Goal: Find specific page/section

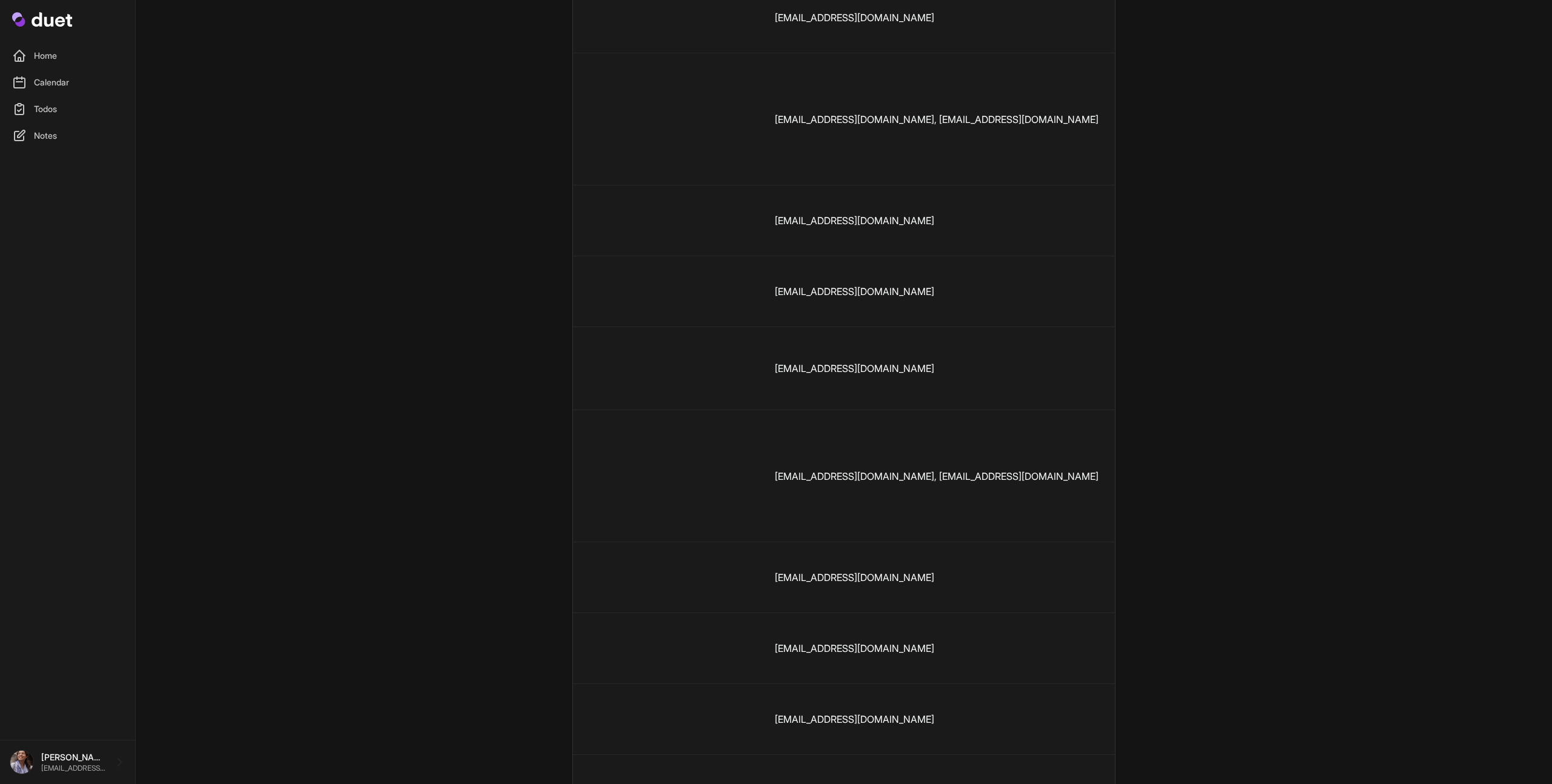
scroll to position [0, 396]
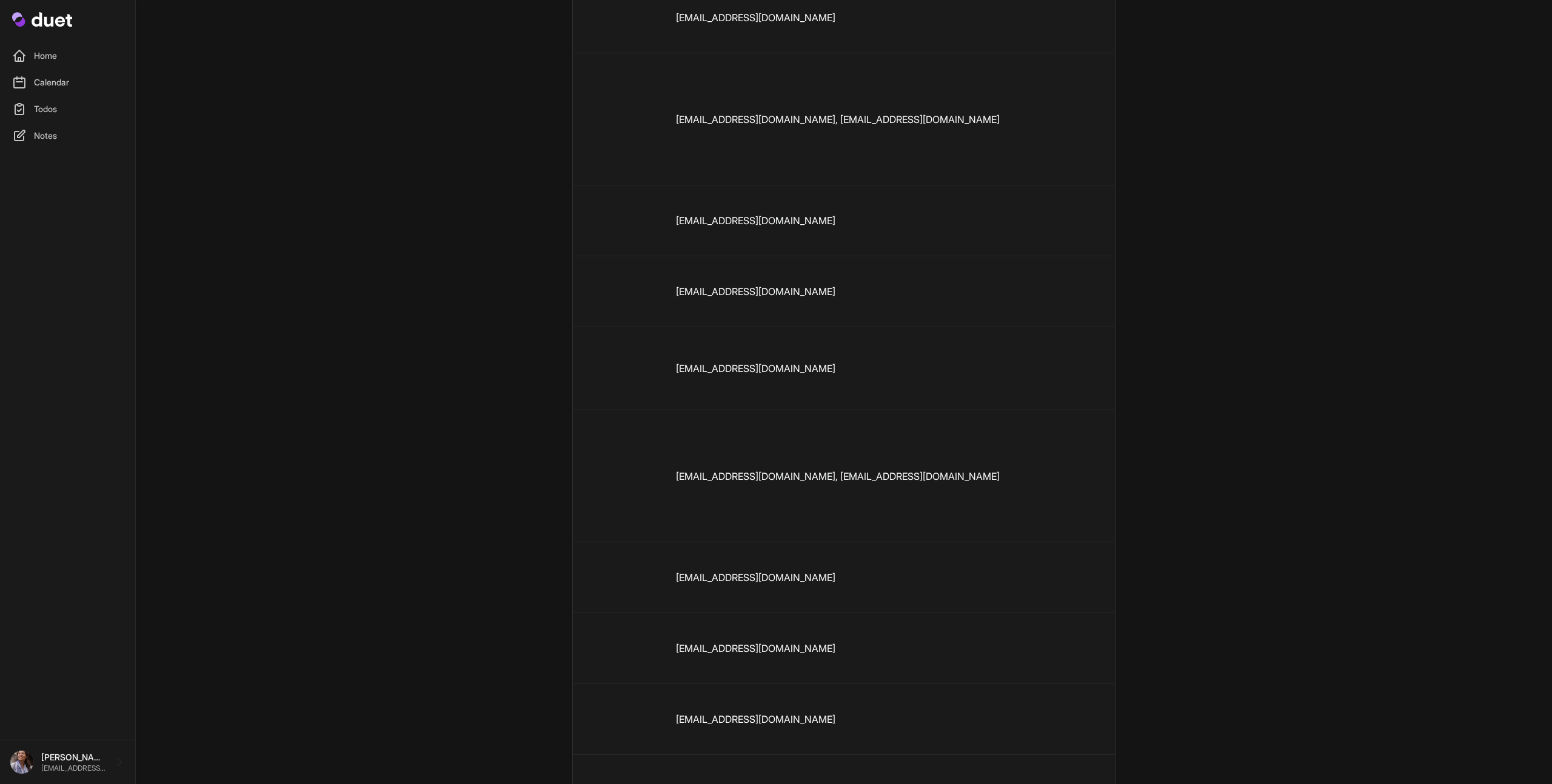
drag, startPoint x: 1014, startPoint y: 579, endPoint x: 951, endPoint y: 570, distance: 63.6
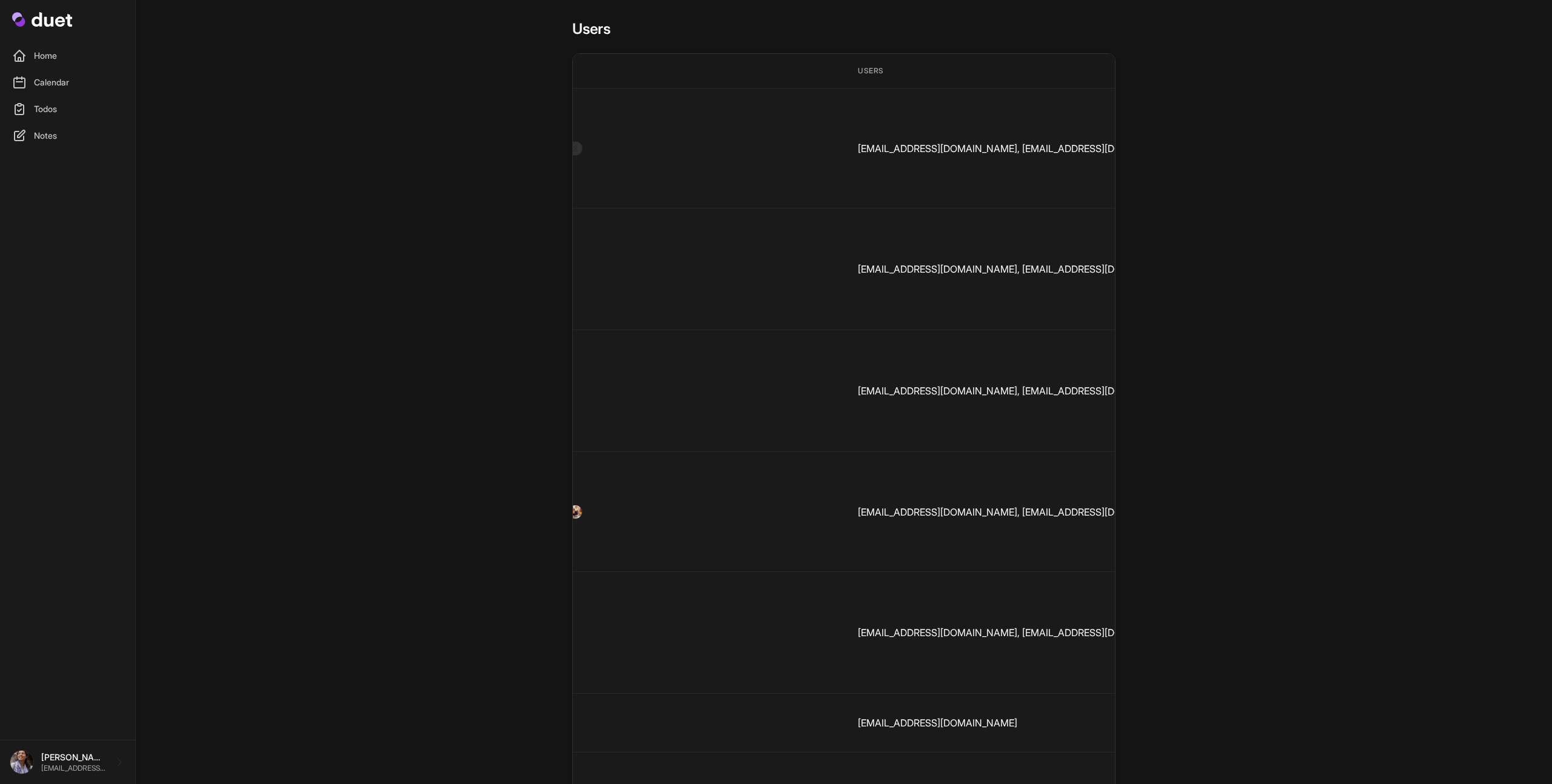
scroll to position [0, 0]
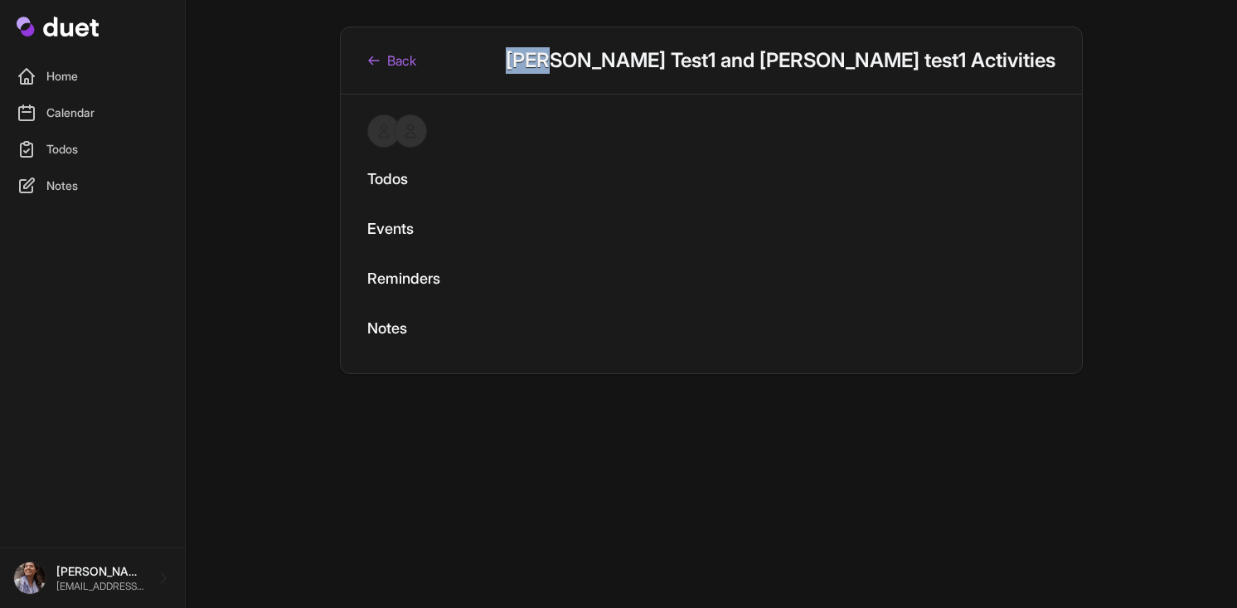
drag, startPoint x: 727, startPoint y: 61, endPoint x: 762, endPoint y: 57, distance: 35.1
click at [762, 57] on h1 "Aixa Test1 and Cesar test1 Activities" at bounding box center [781, 60] width 550 height 27
copy h1 "Aixa"
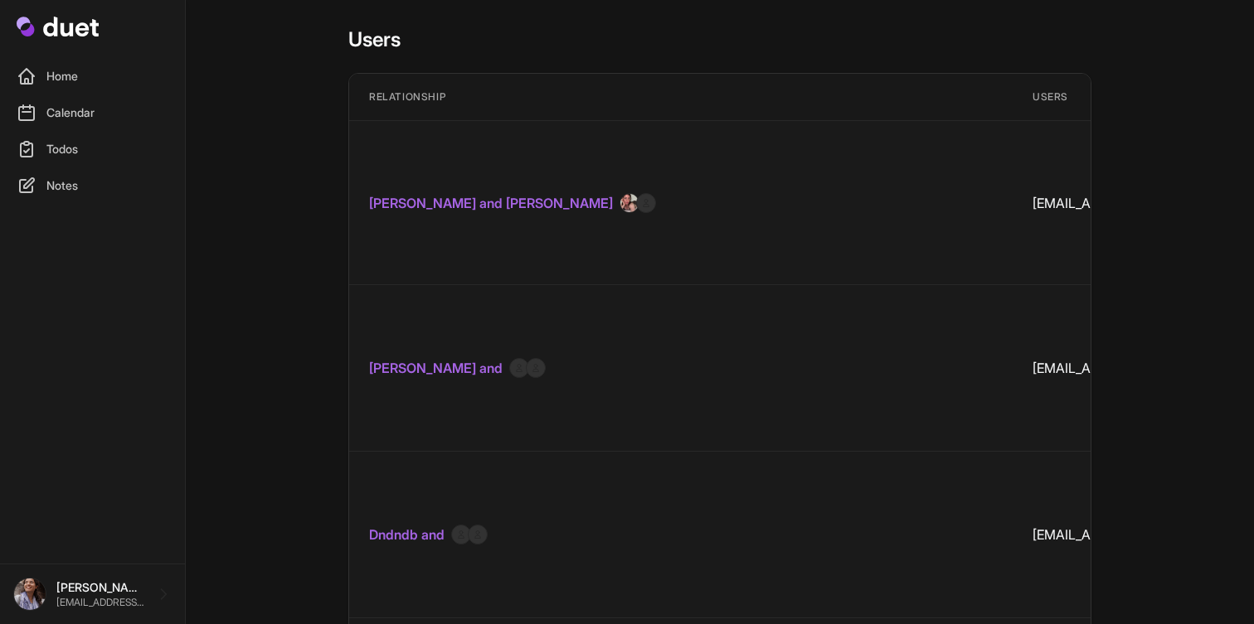
scroll to position [13481, 0]
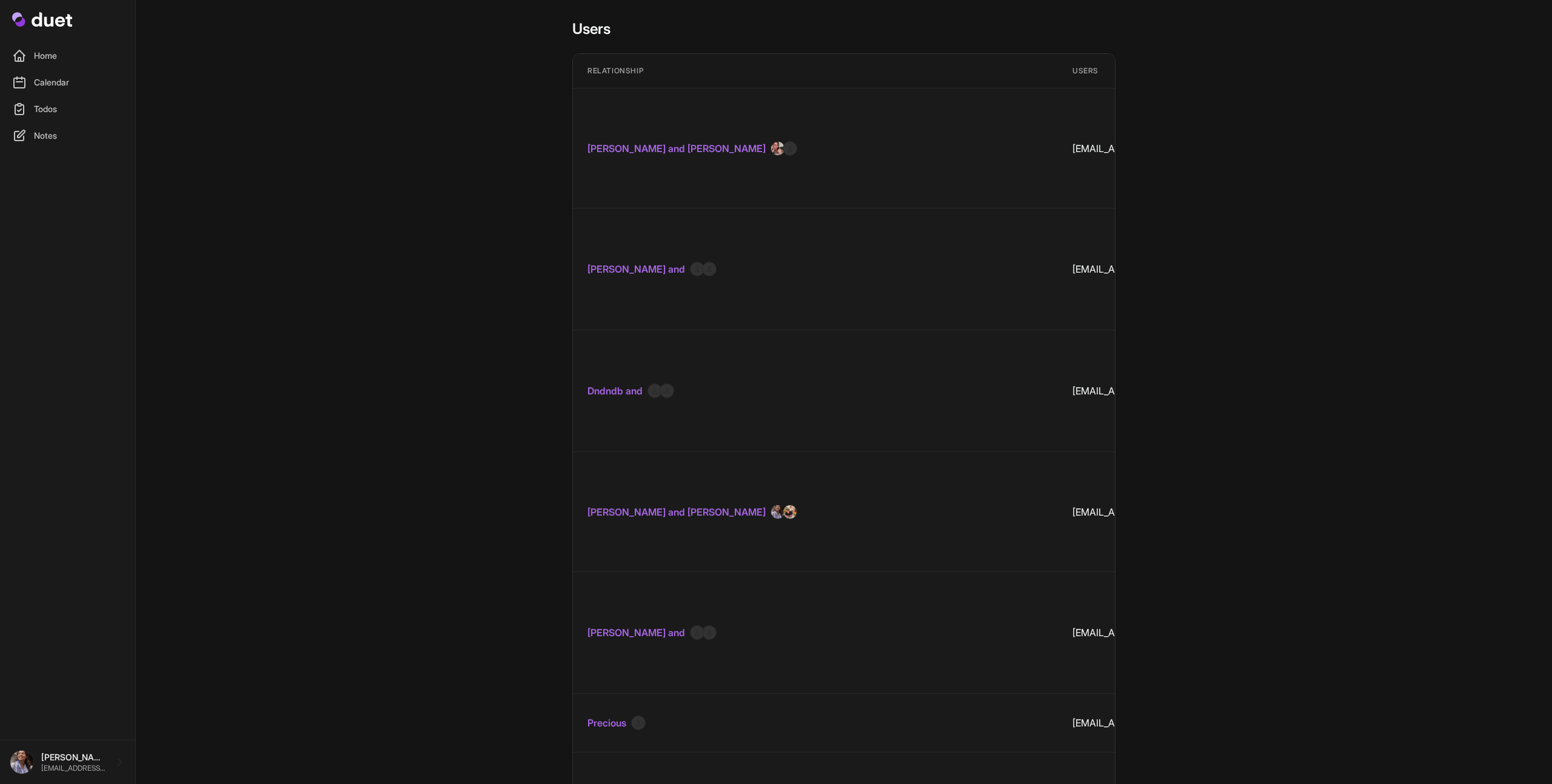
click at [630, 141] on link "Luisa Savannah and Rene Ryle" at bounding box center [677, 148] width 178 height 15
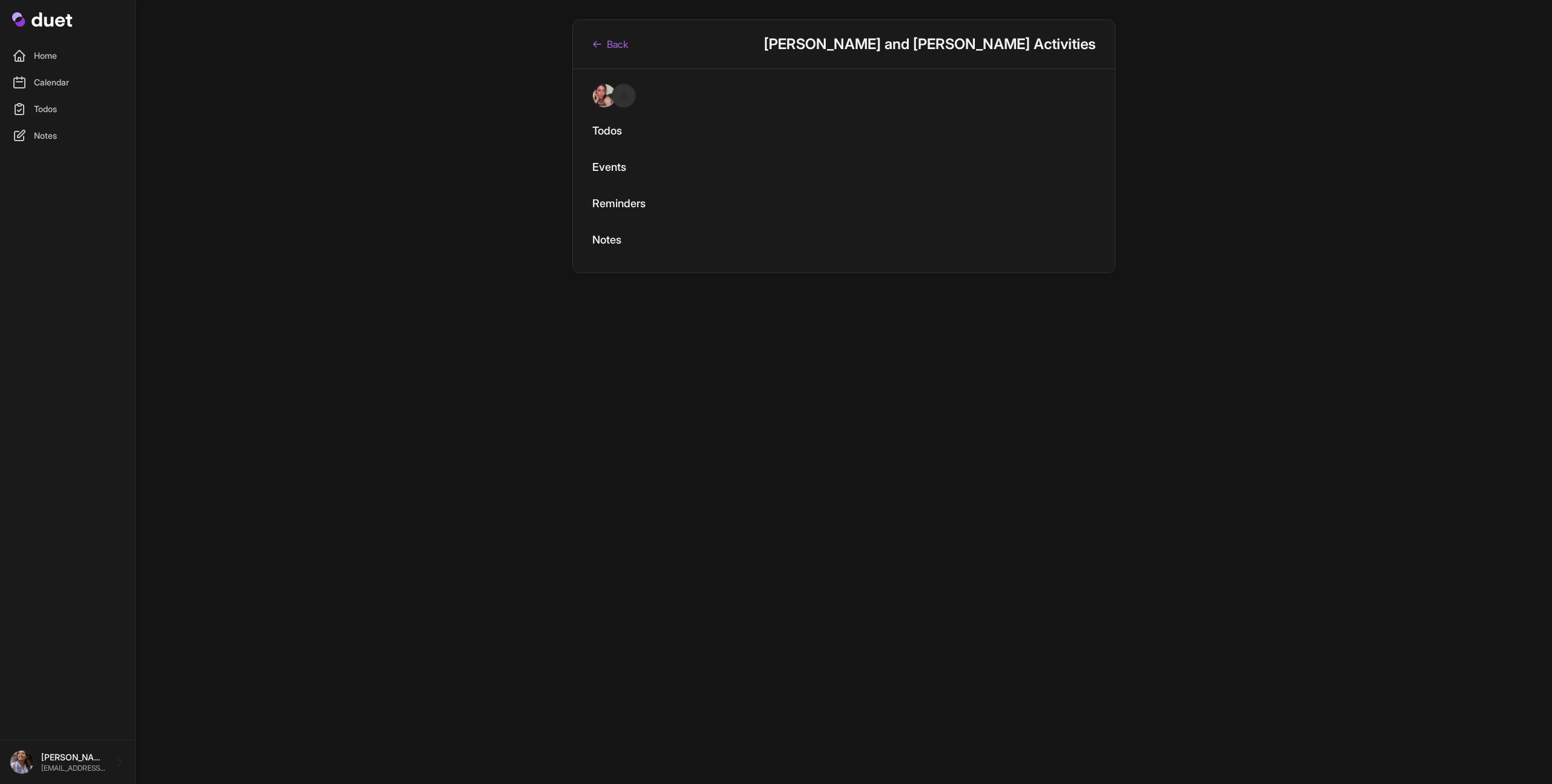
click at [620, 45] on link "Back" at bounding box center [610, 45] width 36 height 15
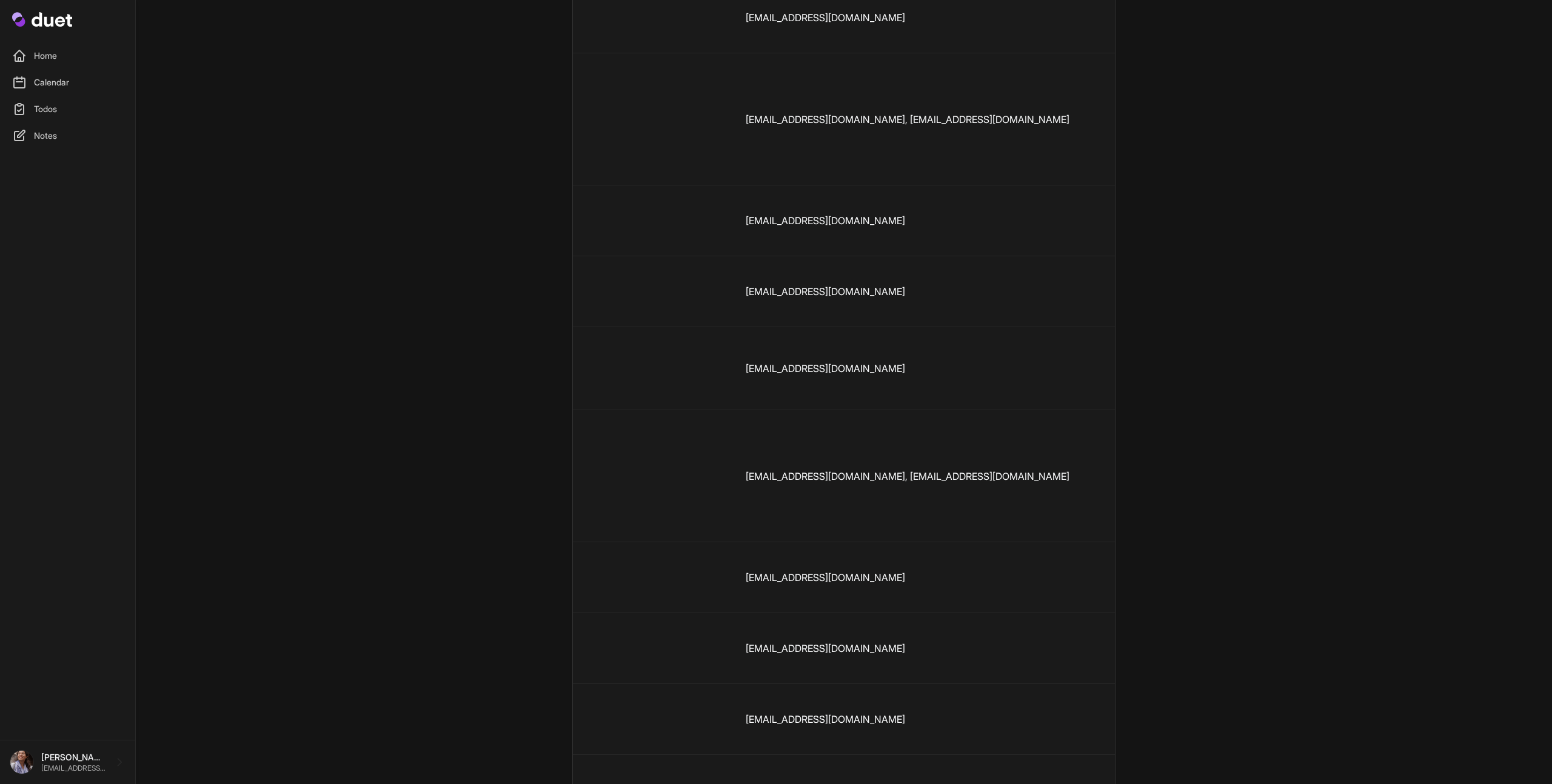
scroll to position [0, 328]
